Goal: Task Accomplishment & Management: Manage account settings

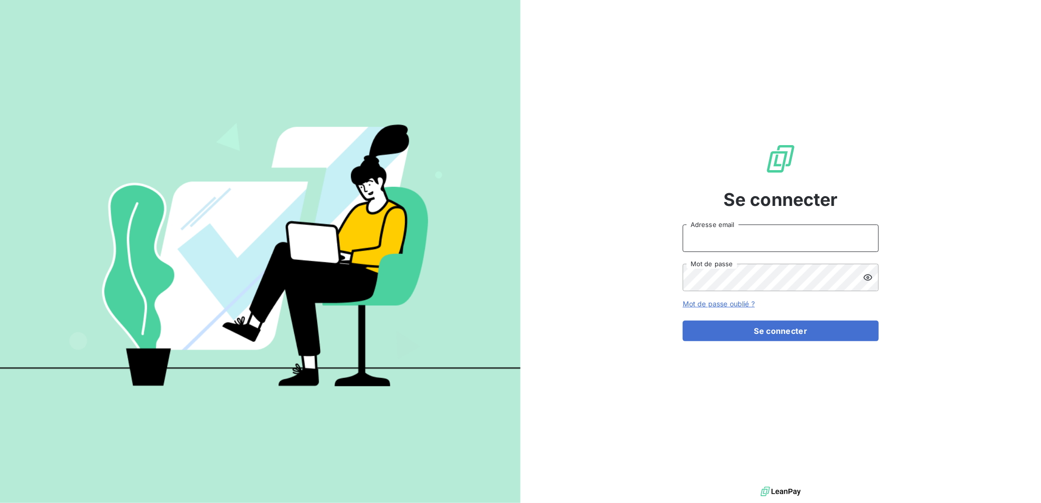
click at [711, 246] on input "Adresse email" at bounding box center [781, 237] width 196 height 27
type input "[PERSON_NAME][EMAIL_ADDRESS][DOMAIN_NAME]"
click at [683, 321] on button "Se connecter" at bounding box center [781, 331] width 196 height 21
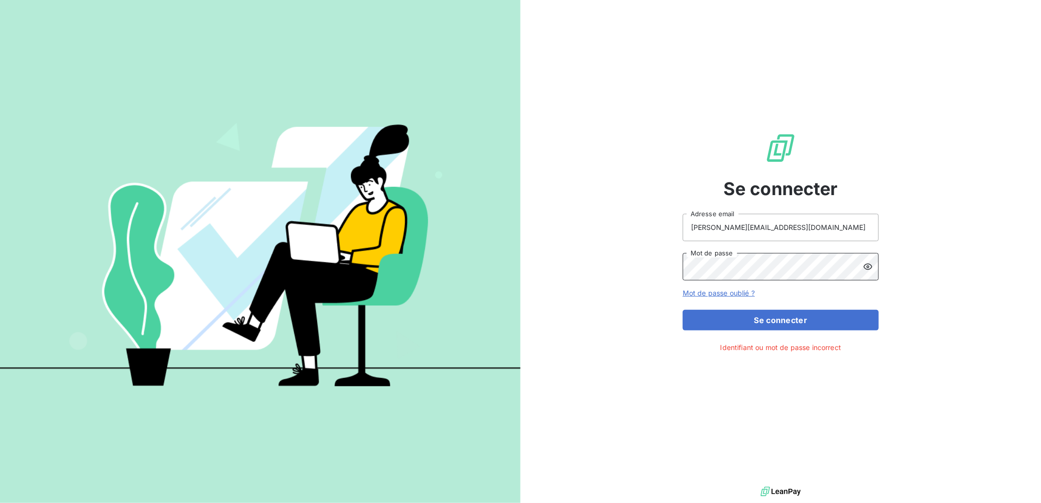
click at [683, 310] on button "Se connecter" at bounding box center [781, 320] width 196 height 21
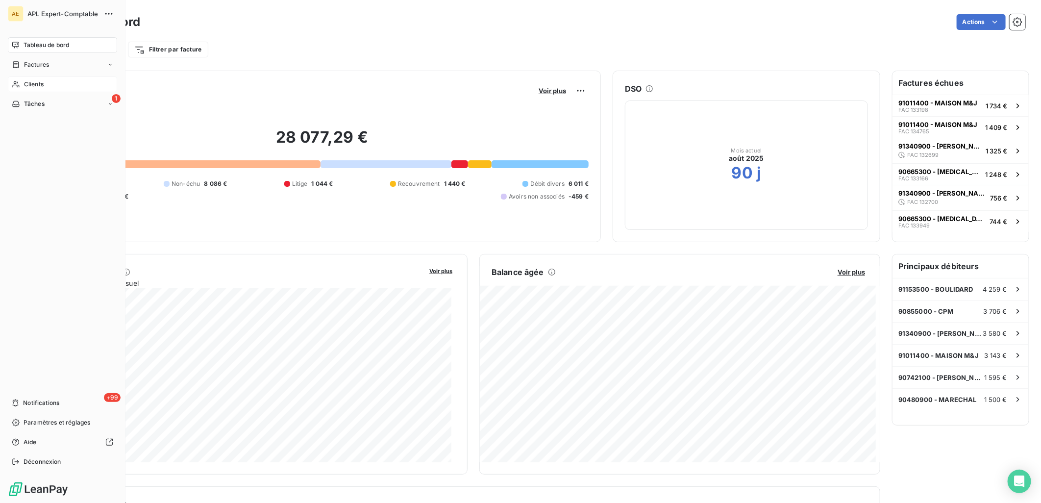
click at [13, 83] on icon at bounding box center [16, 84] width 8 height 8
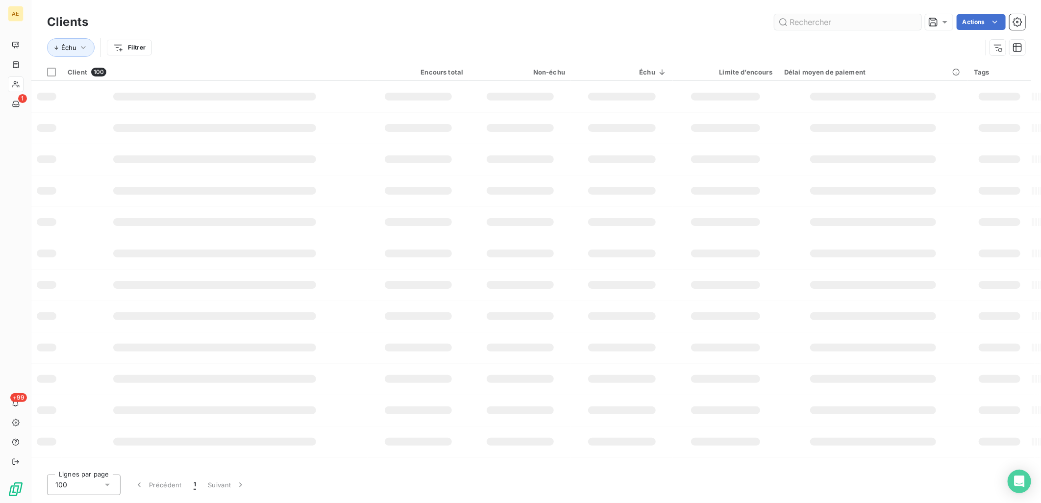
click at [803, 22] on input "text" at bounding box center [847, 22] width 147 height 16
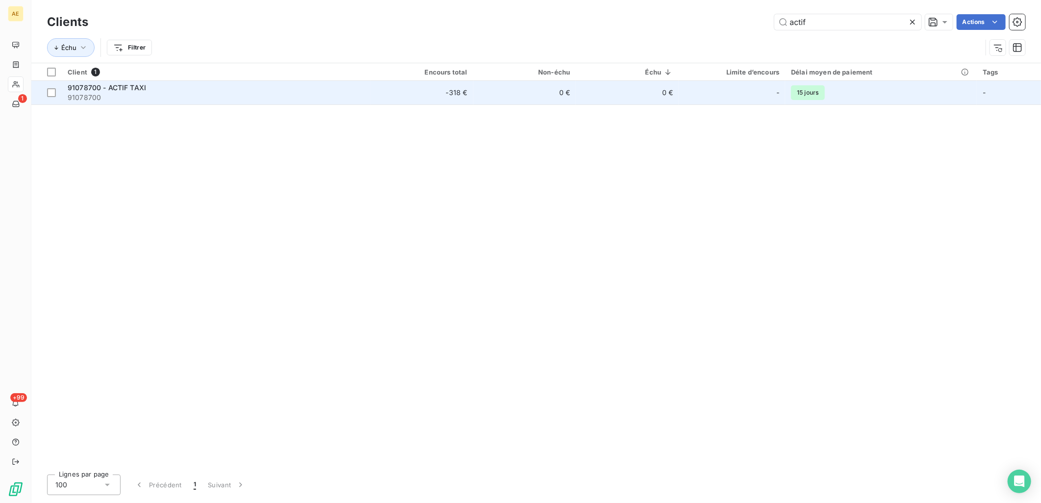
type input "actif"
click at [305, 93] on span "91078700" at bounding box center [216, 98] width 297 height 10
